Goal: Task Accomplishment & Management: Complete application form

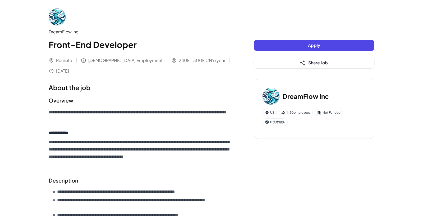
click at [296, 46] on button "Apply" at bounding box center [314, 45] width 121 height 11
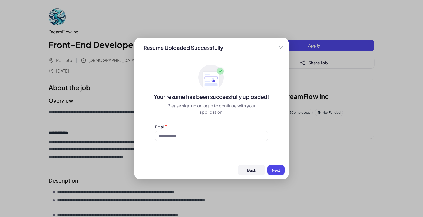
click at [253, 168] on span "Back" at bounding box center [251, 169] width 9 height 5
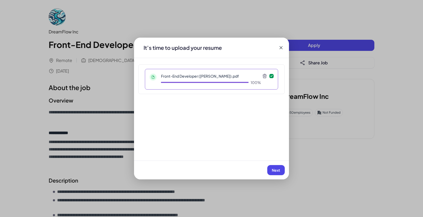
click at [279, 49] on icon at bounding box center [281, 47] width 5 height 5
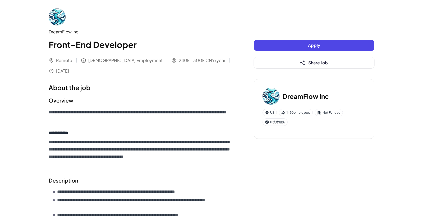
click at [299, 45] on button "Apply" at bounding box center [314, 45] width 121 height 11
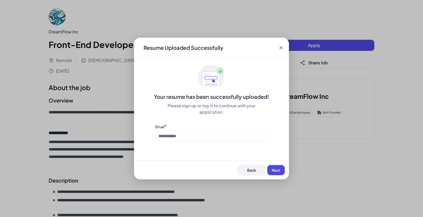
click at [255, 168] on span "Back" at bounding box center [251, 169] width 9 height 5
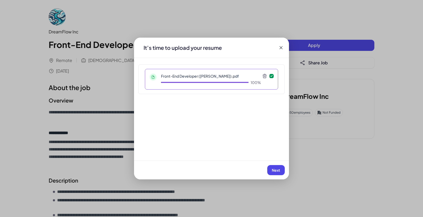
click at [264, 76] on icon at bounding box center [264, 75] width 5 height 5
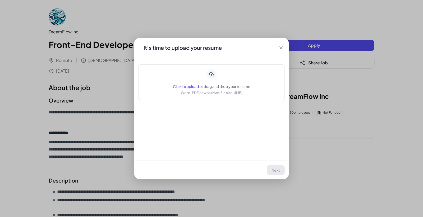
click at [213, 78] on icon at bounding box center [211, 74] width 11 height 11
click at [223, 79] on div "Click to upload or drag and drop your resume Word, PDF or wps (Max. file size: …" at bounding box center [212, 82] width 78 height 26
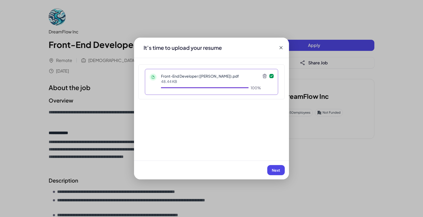
click at [275, 168] on span "Next" at bounding box center [276, 169] width 8 height 5
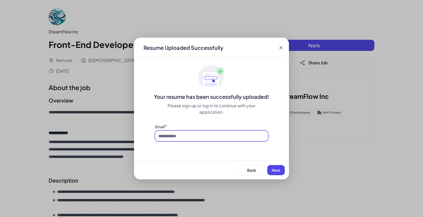
click at [197, 137] on input at bounding box center [211, 136] width 113 height 10
click at [192, 138] on input at bounding box center [211, 136] width 113 height 10
click at [173, 138] on input at bounding box center [211, 136] width 113 height 10
paste input "**********"
type input "**********"
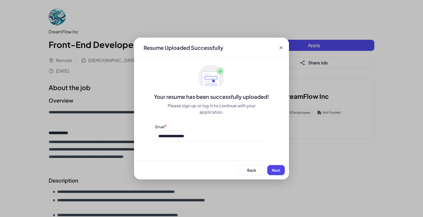
click at [278, 170] on span "Next" at bounding box center [276, 169] width 8 height 5
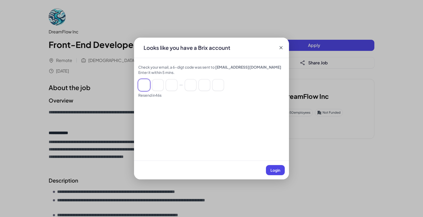
click at [148, 87] on input at bounding box center [144, 85] width 12 height 12
type input "*"
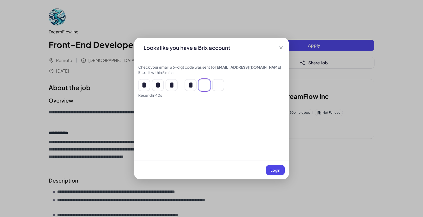
type input "*"
click at [277, 170] on span "Login" at bounding box center [276, 169] width 10 height 5
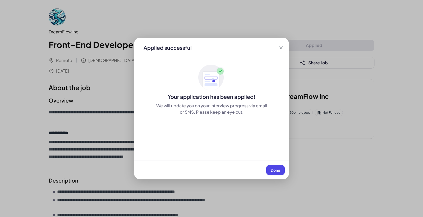
click at [278, 169] on span "Done" at bounding box center [276, 169] width 10 height 5
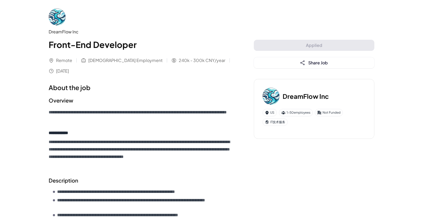
click at [299, 46] on div "Applied Share Job" at bounding box center [314, 54] width 121 height 29
click at [309, 45] on div "Applied Share Job" at bounding box center [314, 54] width 121 height 29
click at [179, 59] on span "240k - 300k CNY/year" at bounding box center [202, 60] width 47 height 6
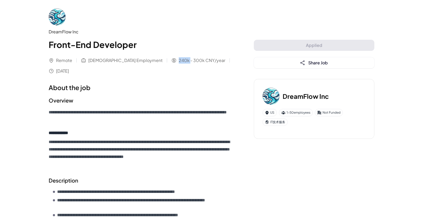
click at [179, 59] on span "240k - 300k CNY/year" at bounding box center [202, 60] width 47 height 6
click at [179, 60] on span "240k - 300k CNY/year" at bounding box center [202, 60] width 47 height 6
drag, startPoint x: 149, startPoint y: 61, endPoint x: 157, endPoint y: 60, distance: 8.0
click at [179, 60] on span "240k - 300k CNY/year" at bounding box center [202, 60] width 47 height 6
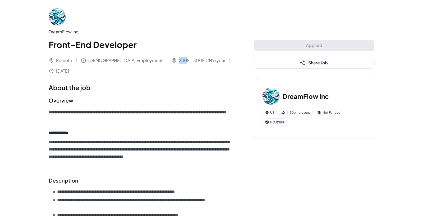
copy span "240"
click at [180, 116] on p "**********" at bounding box center [141, 115] width 184 height 15
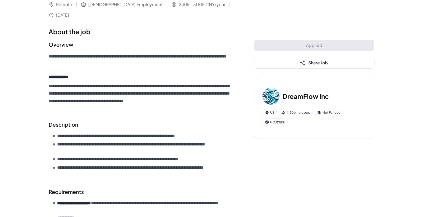
scroll to position [159, 0]
